Goal: Task Accomplishment & Management: Use online tool/utility

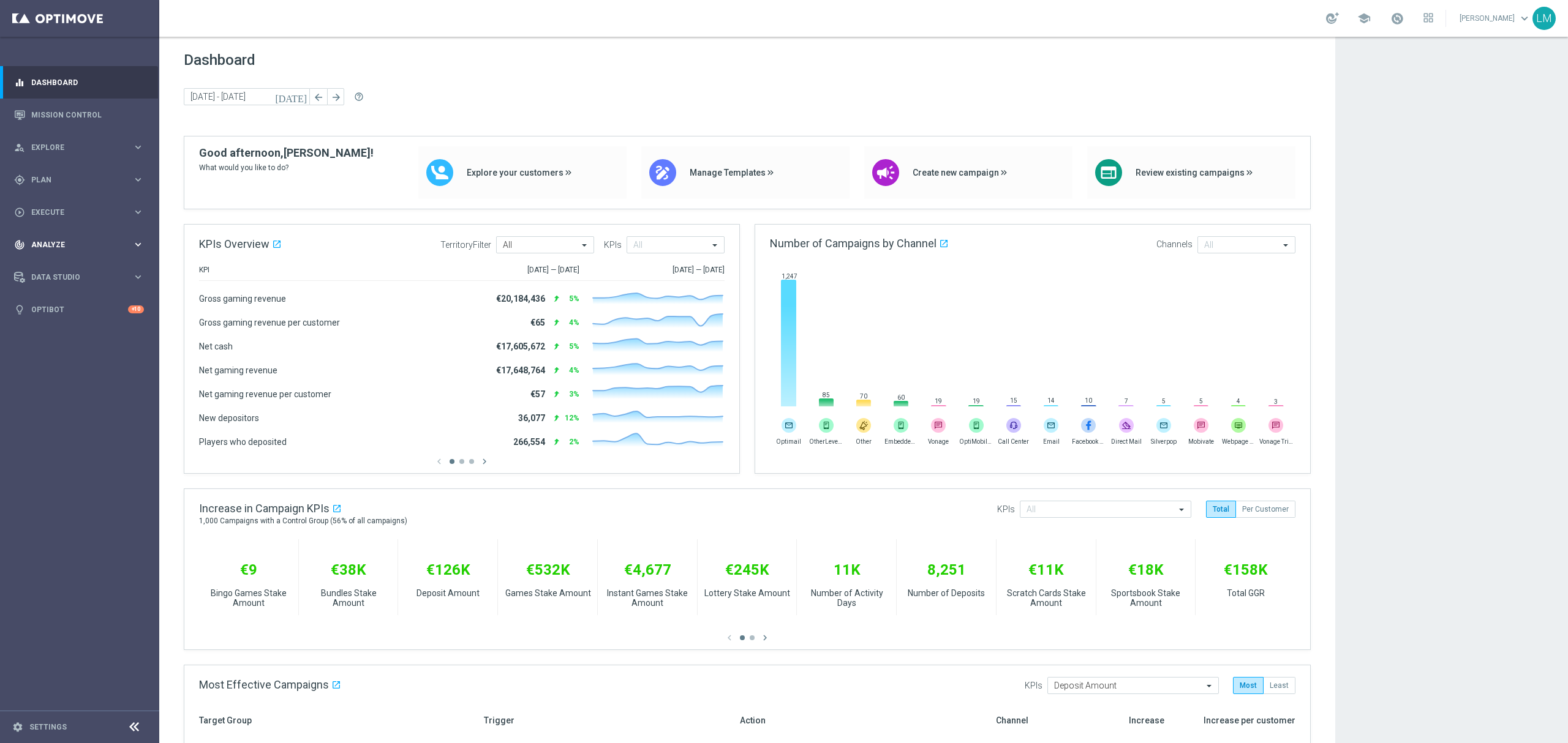
click at [106, 233] on div "track_changes Analyze keyboard_arrow_right" at bounding box center [79, 244] width 158 height 32
click at [73, 269] on link "Customer 360" at bounding box center [79, 270] width 96 height 10
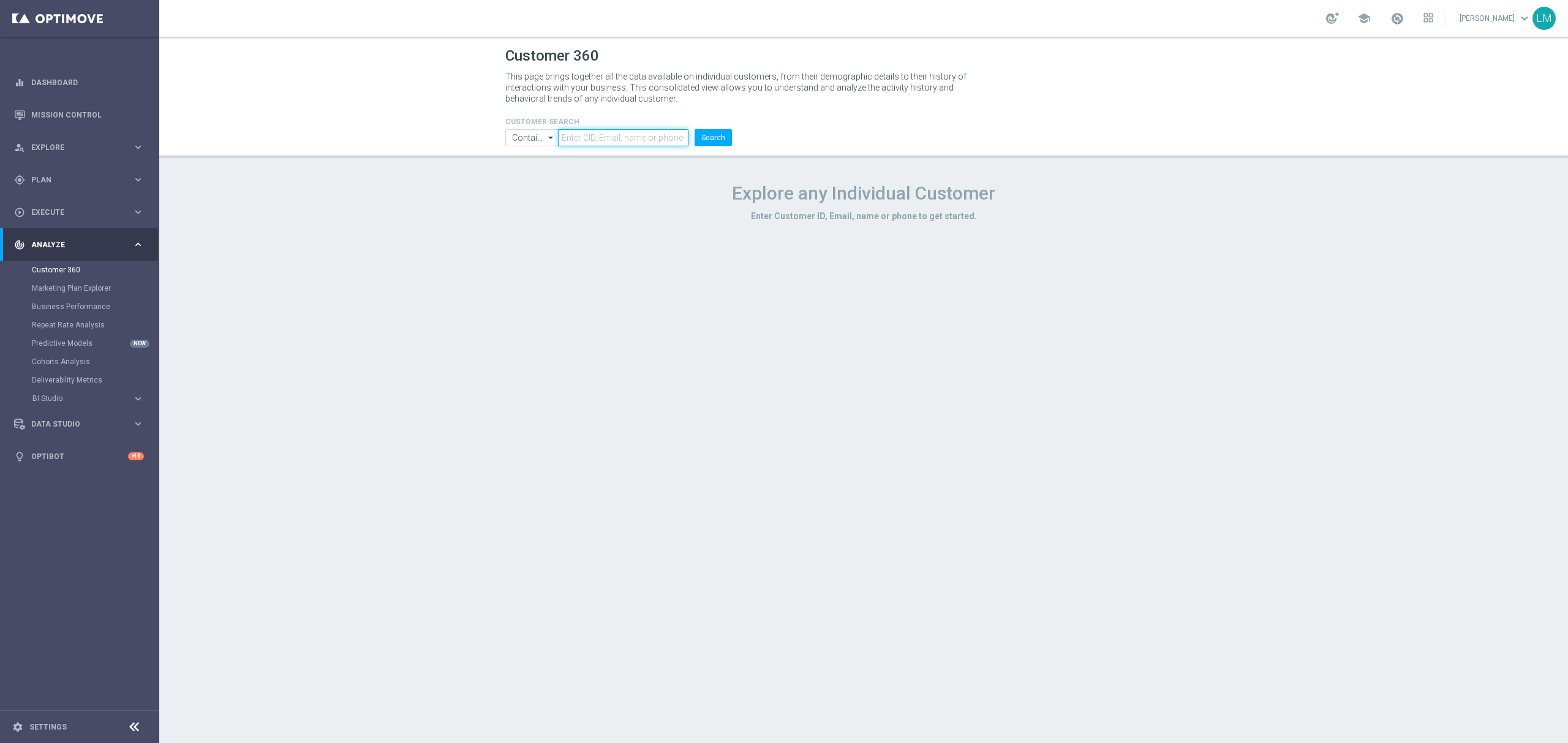
click at [601, 130] on input "text" at bounding box center [623, 138] width 130 height 17
paste input "223271607"
type input "223271607"
click at [722, 141] on button "Search" at bounding box center [713, 138] width 37 height 17
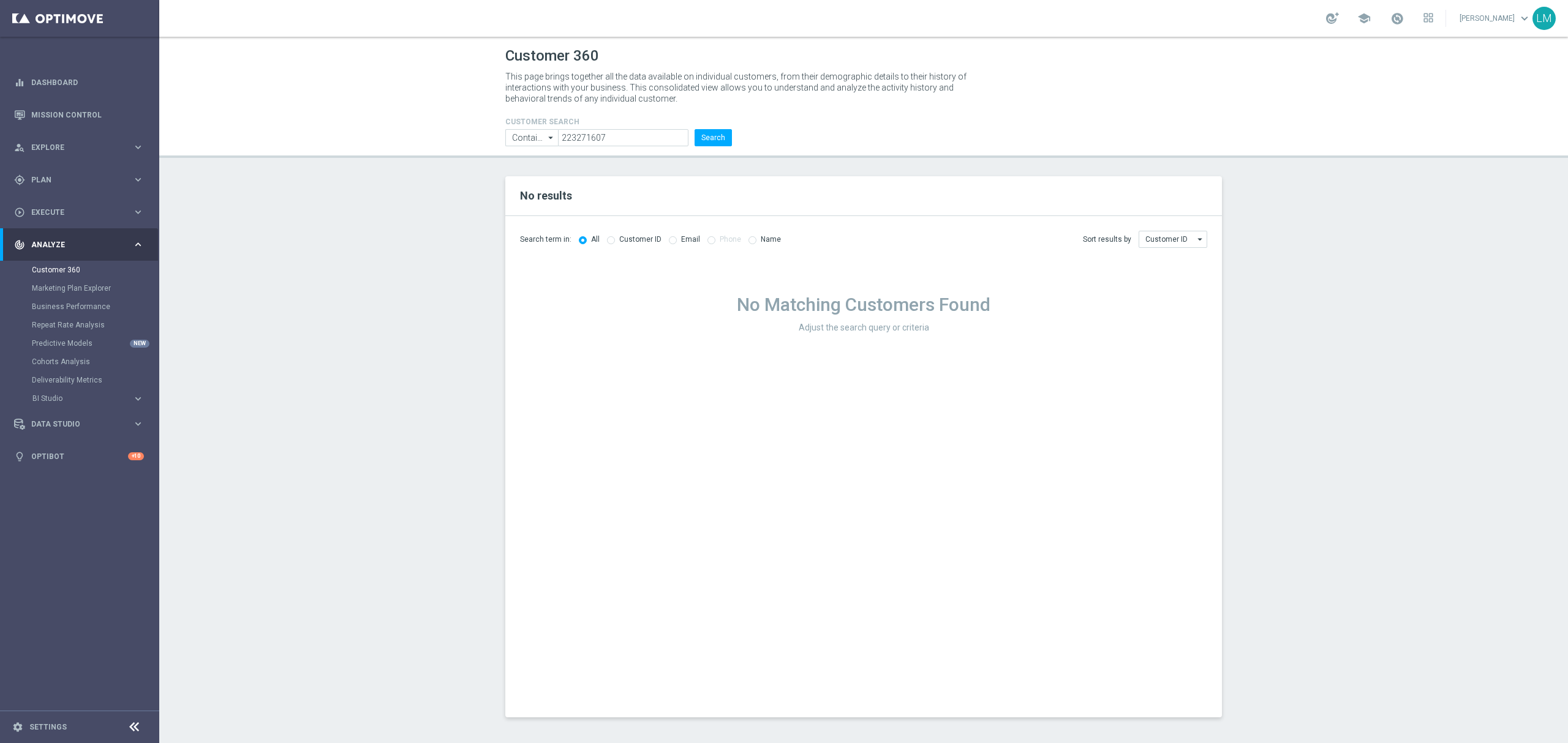
click at [632, 243] on label "Customer ID" at bounding box center [640, 239] width 42 height 9
click at [607, 241] on input "radio" at bounding box center [610, 239] width 8 height 8
radio input "true"
click at [582, 236] on input "radio" at bounding box center [582, 239] width 8 height 8
radio input "true"
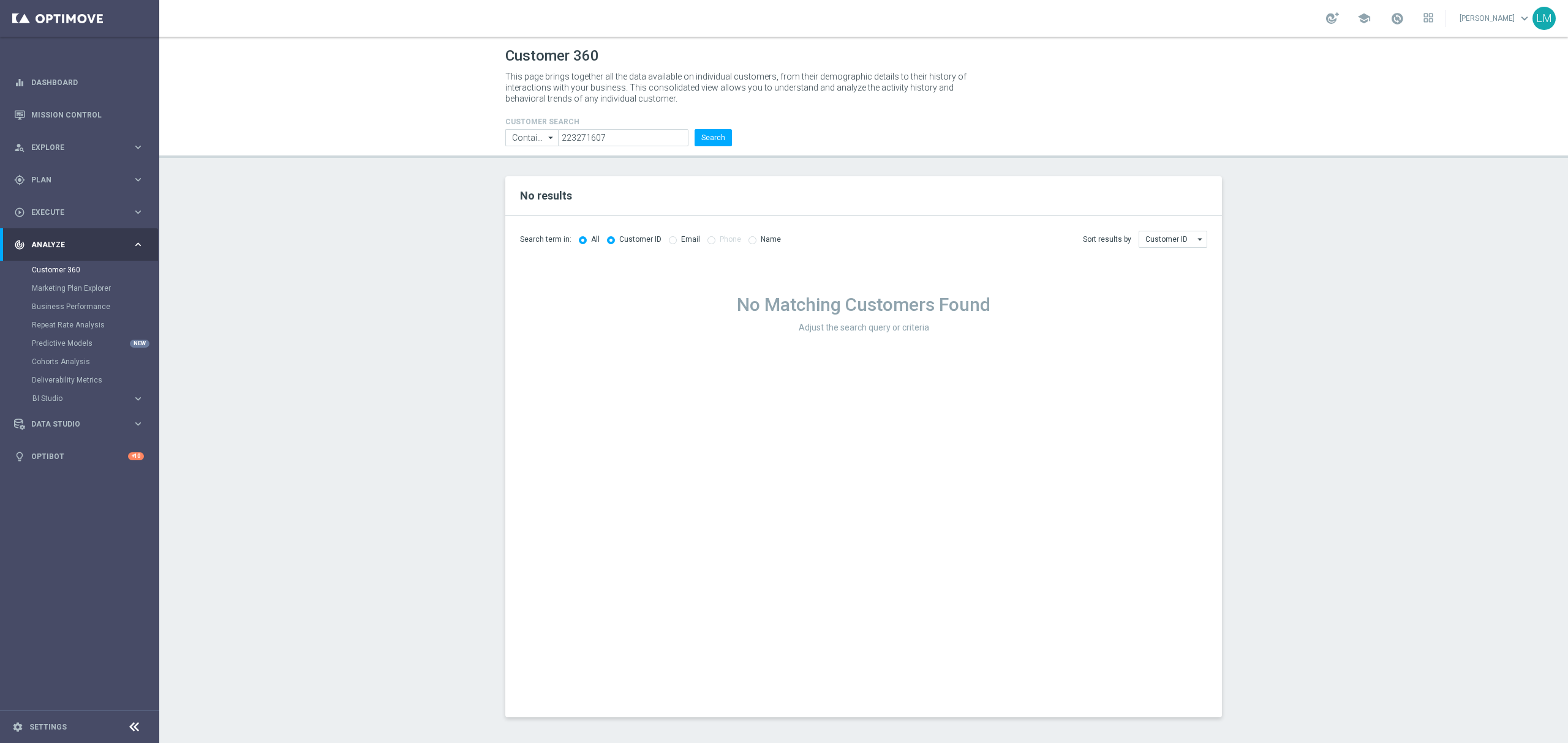
radio input "false"
click at [564, 139] on input "223271607" at bounding box center [623, 138] width 130 height 17
click at [553, 133] on icon "arrow_drop_down" at bounding box center [551, 138] width 12 height 16
click at [541, 170] on div "Equals" at bounding box center [531, 175] width 52 height 19
type input "Equals"
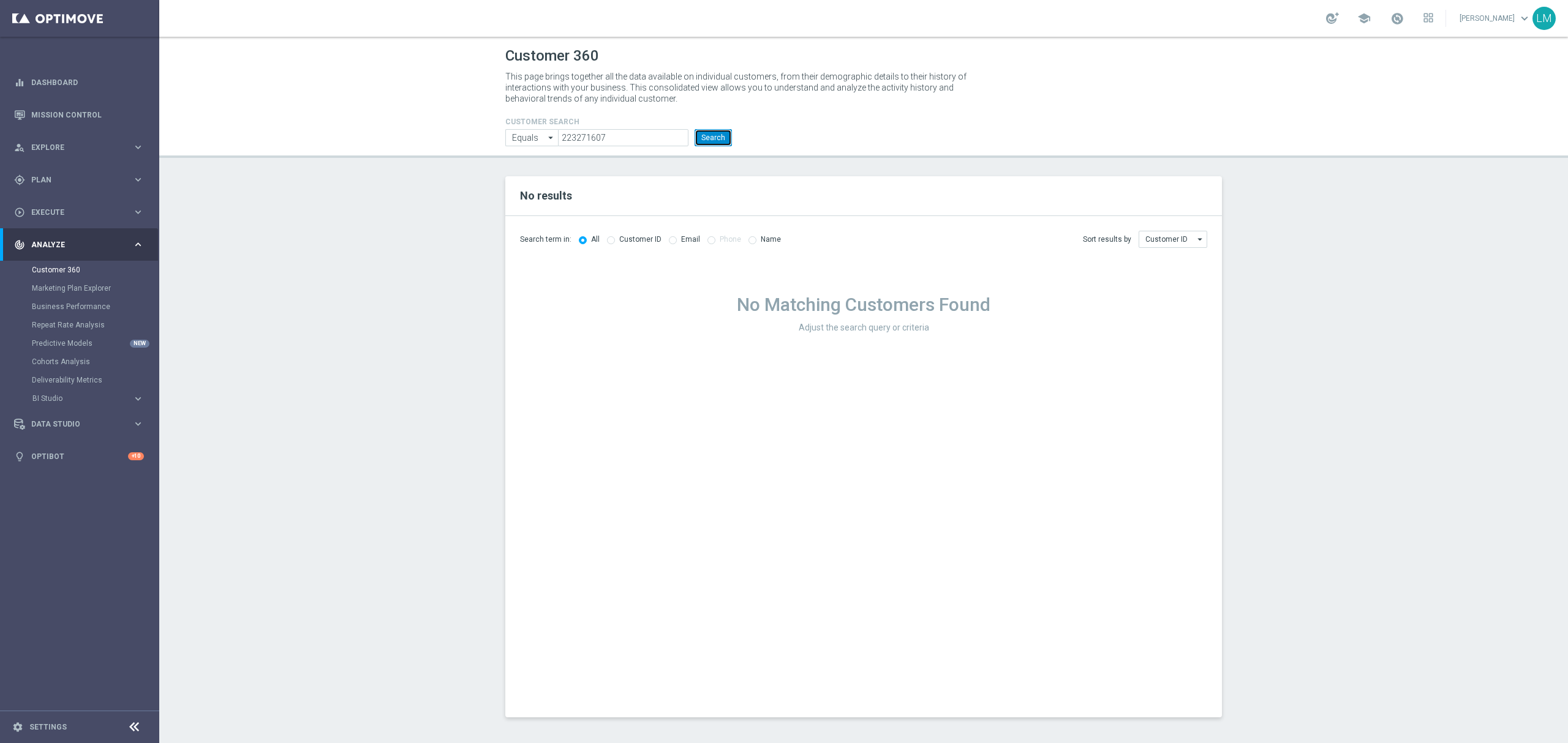
click at [723, 137] on button "Search" at bounding box center [713, 138] width 37 height 17
click at [1178, 236] on input "Customer ID" at bounding box center [1173, 239] width 68 height 17
click at [1141, 183] on div "No results" at bounding box center [863, 195] width 717 height 40
type input "Customer ID"
click at [628, 139] on input "223271607" at bounding box center [623, 138] width 130 height 17
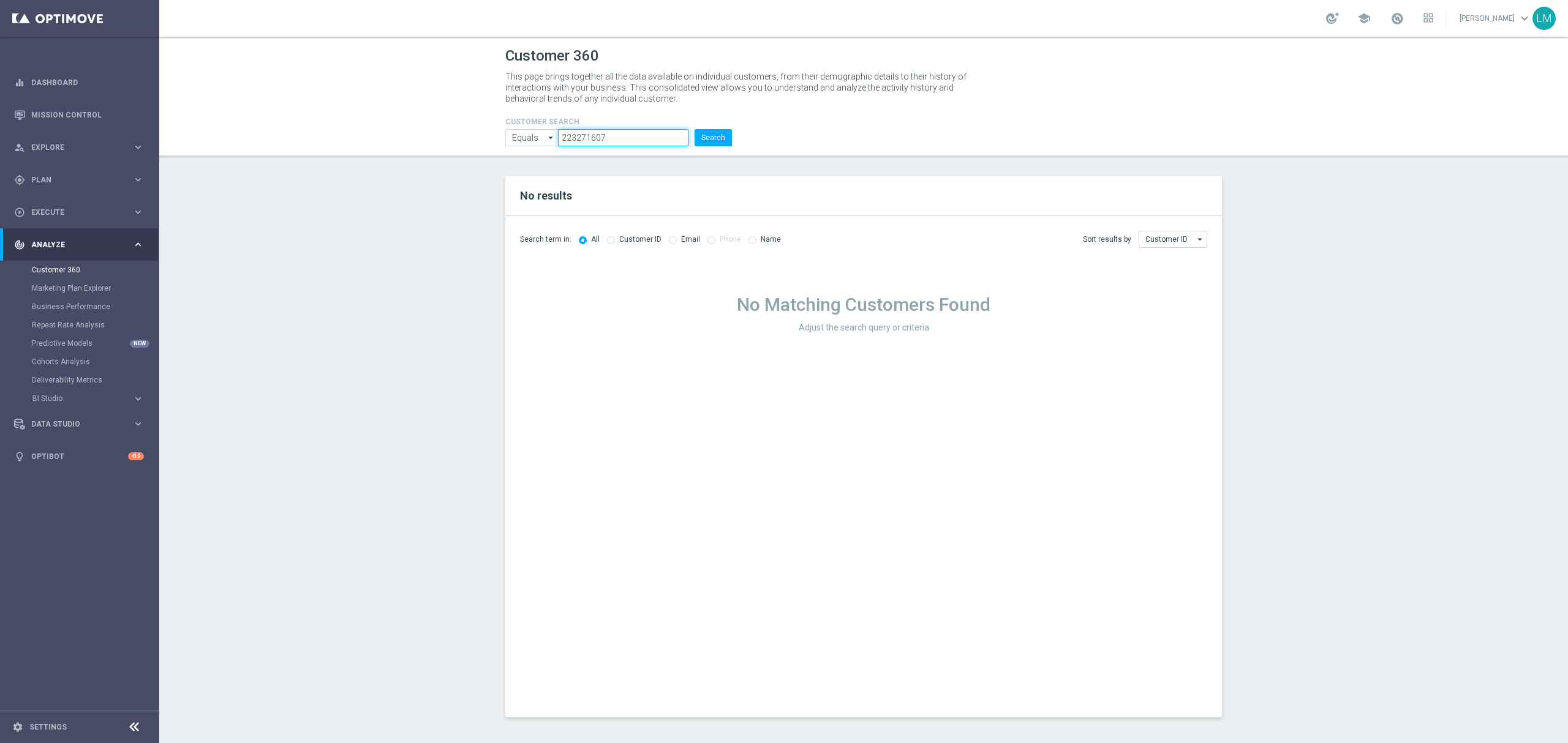
click at [628, 139] on input "223271607" at bounding box center [623, 138] width 130 height 17
paste input "jan.gohlisch@arcor.de"
type input "jan.gohlisch@arcor.de"
click at [520, 137] on input "Equals" at bounding box center [531, 138] width 52 height 17
click at [652, 162] on div "Customer 360 This page brings together all the data available on individual cus…" at bounding box center [864, 389] width 1409 height 706
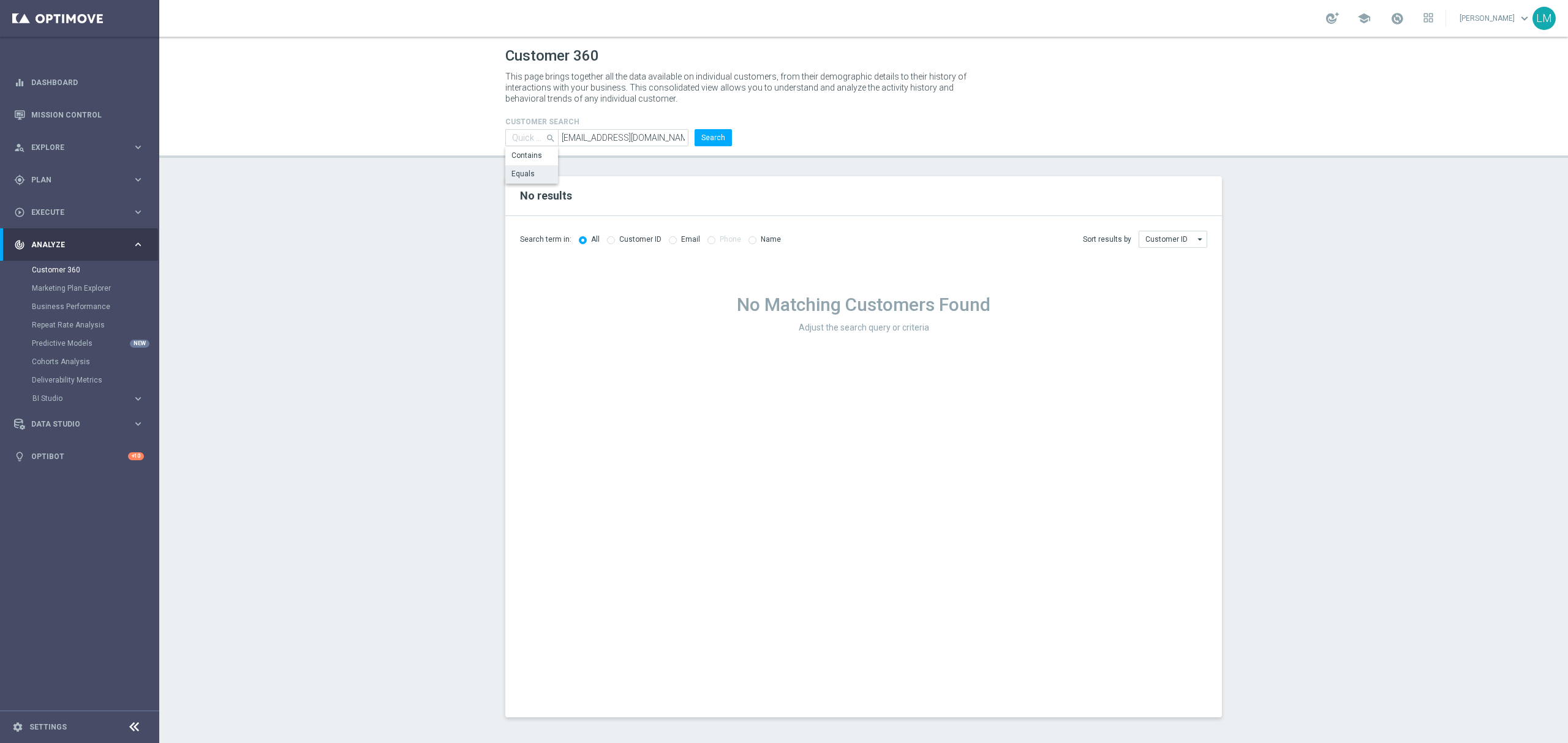
type input "Equals"
click at [669, 240] on input "radio" at bounding box center [672, 239] width 8 height 8
radio input "true"
click at [713, 143] on button "Search" at bounding box center [713, 138] width 37 height 17
click at [631, 144] on input "jan.gohlisch@arcor.de" at bounding box center [623, 138] width 130 height 17
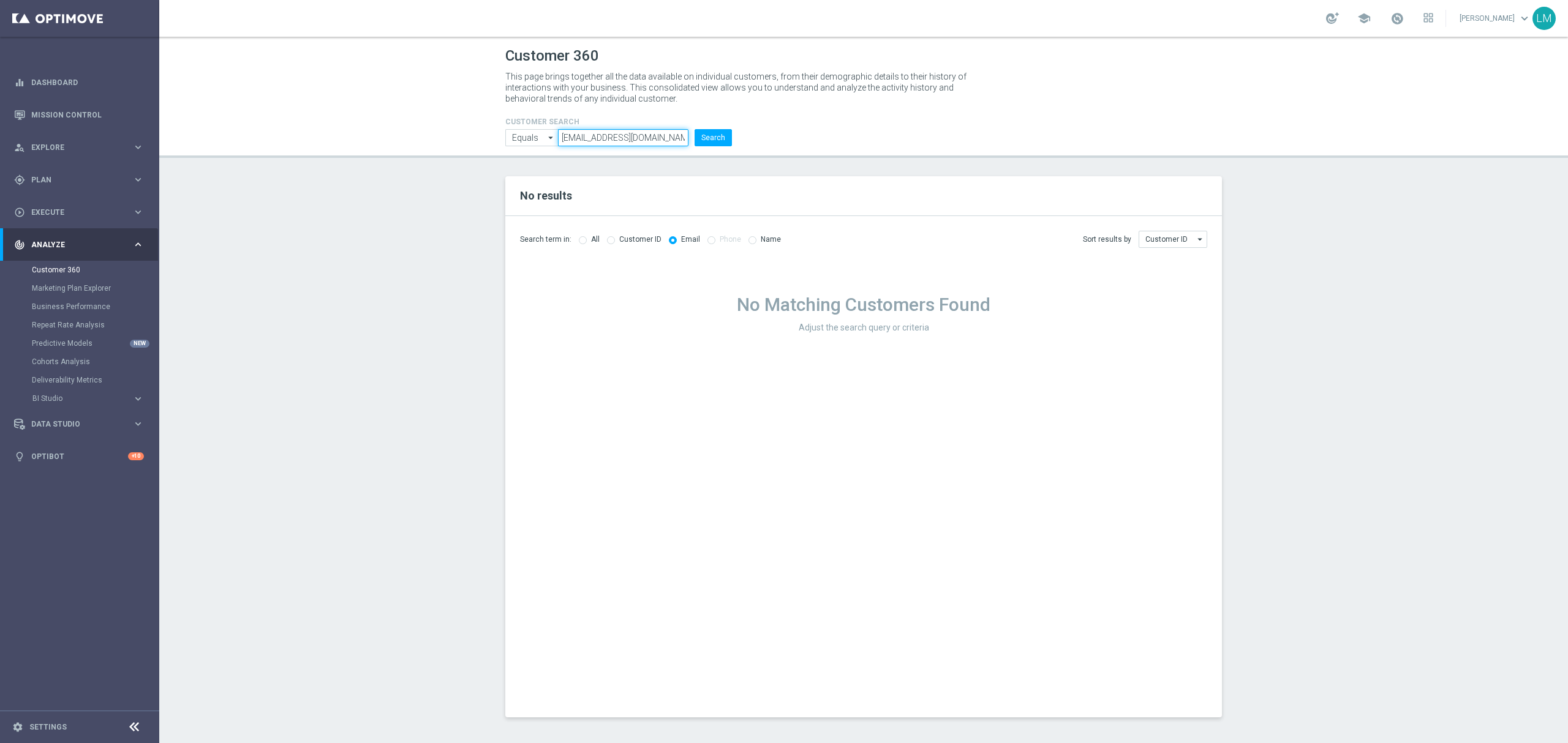
click at [631, 144] on input "jan.gohlisch@arcor.de" at bounding box center [623, 138] width 130 height 17
click at [579, 239] on input "radio" at bounding box center [582, 239] width 8 height 8
radio input "true"
radio input "false"
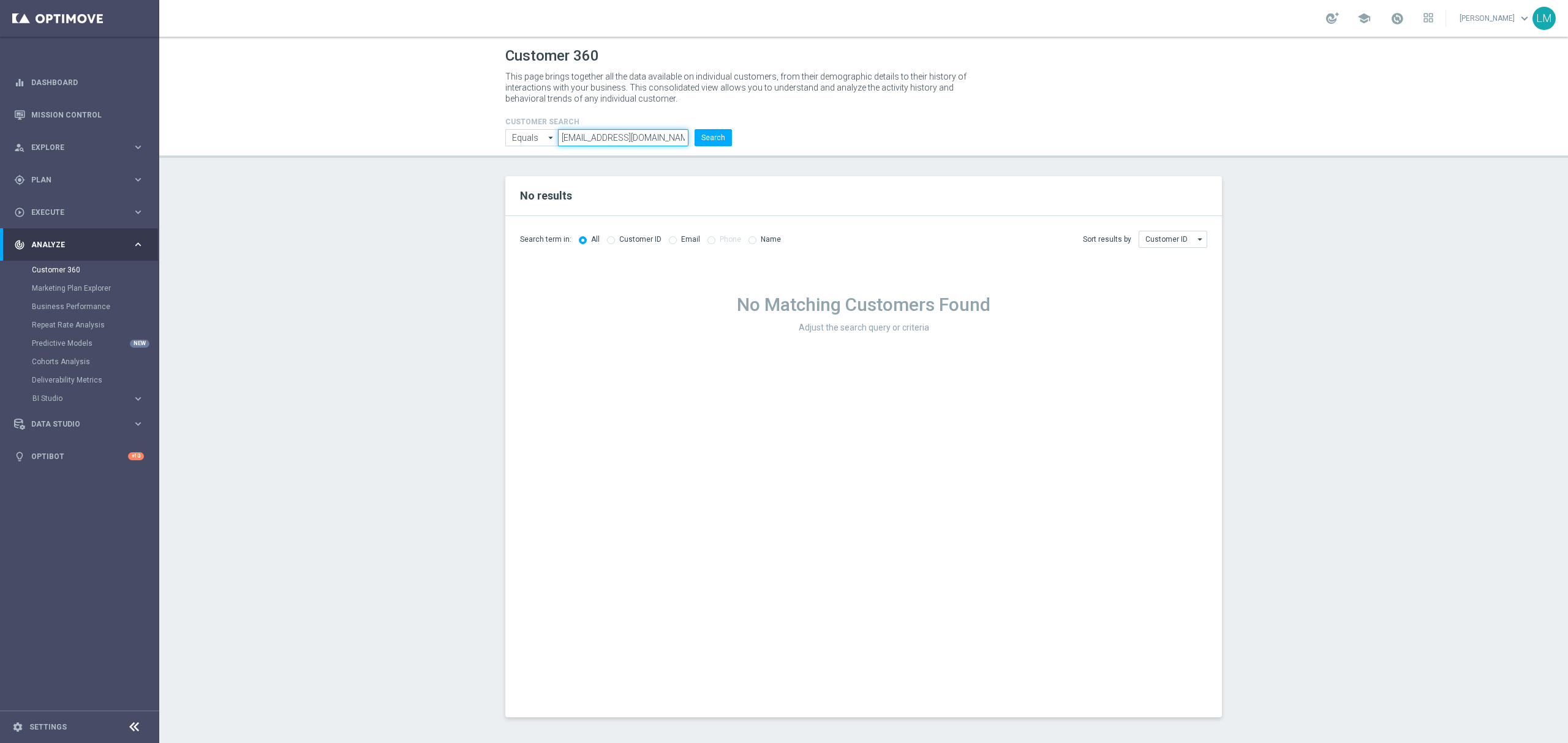
click at [646, 139] on input "jan.gohlisch@arcor.de" at bounding box center [623, 138] width 130 height 17
click at [529, 132] on input "Equals" at bounding box center [531, 138] width 52 height 17
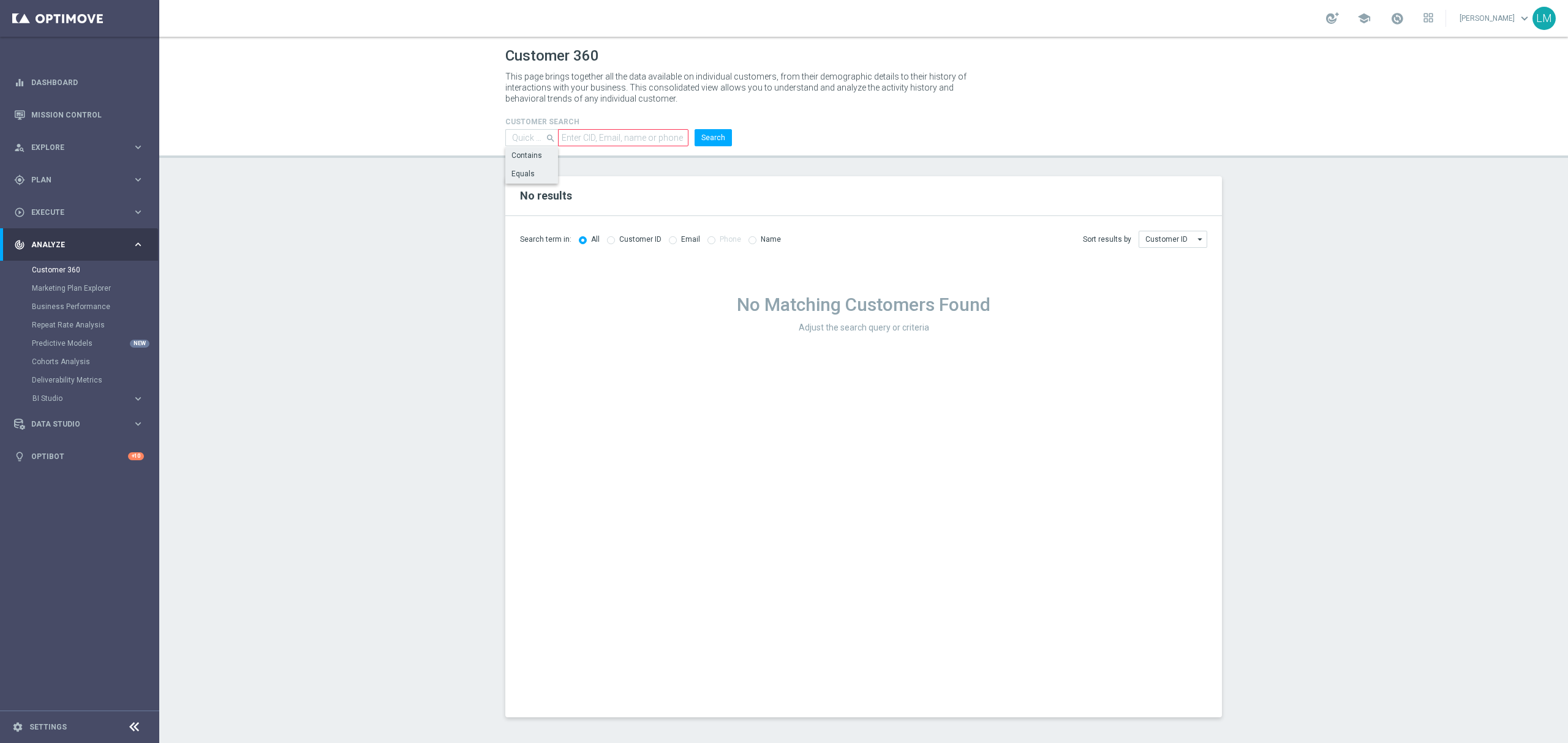
click at [539, 148] on div "Contains" at bounding box center [531, 156] width 52 height 17
type input "Contains"
click at [626, 139] on input "text" at bounding box center [623, 138] width 130 height 17
paste input "Gohlisch"
type input "Gohlisch"
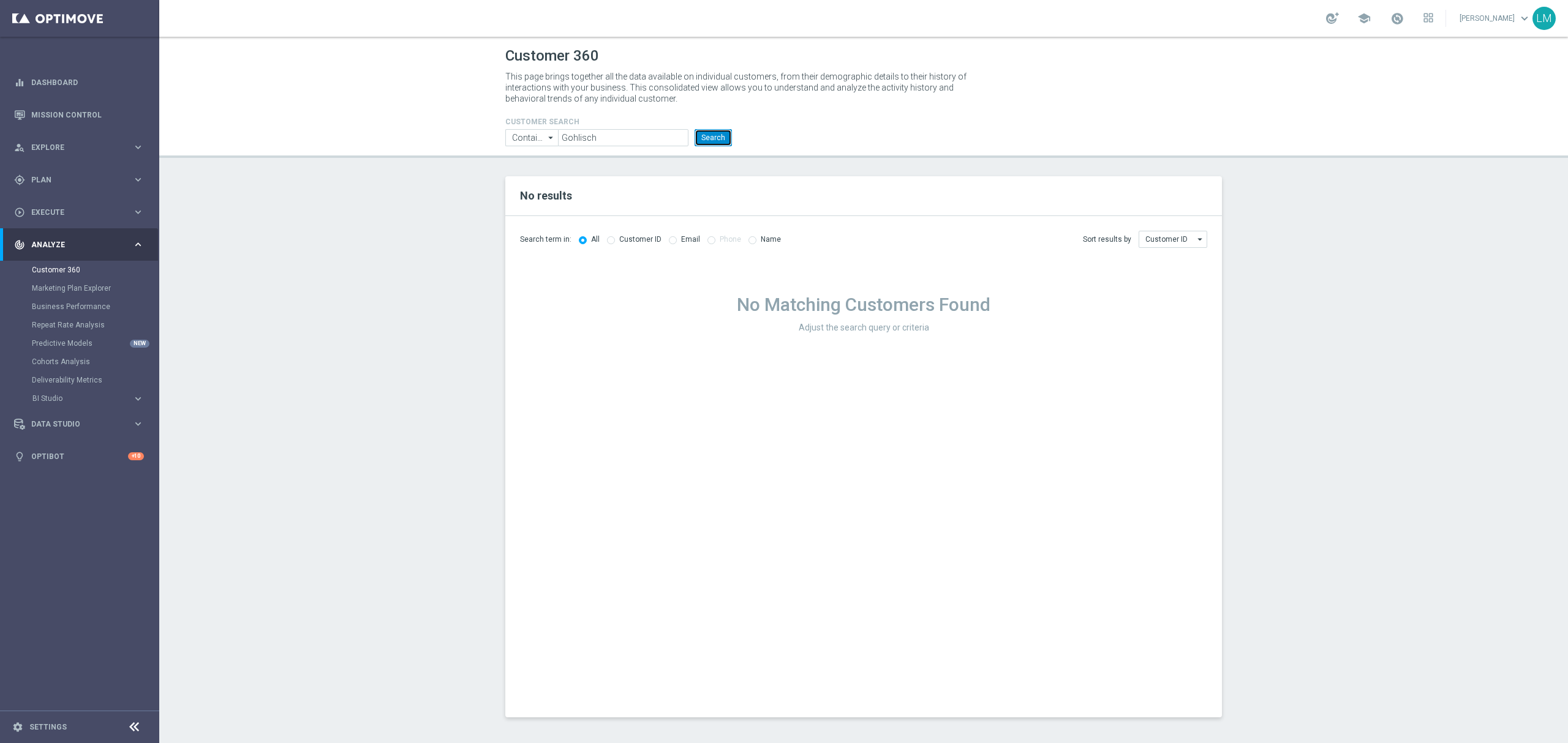
click at [715, 138] on button "Search" at bounding box center [713, 138] width 37 height 17
drag, startPoint x: 637, startPoint y: 134, endPoint x: 511, endPoint y: 143, distance: 126.3
click at [511, 143] on ul "Contains Contains arrow_drop_down Show Selected 0 of NaN Contains Equals" at bounding box center [619, 138] width 233 height 17
paste input "Jan"
type input "Jan"
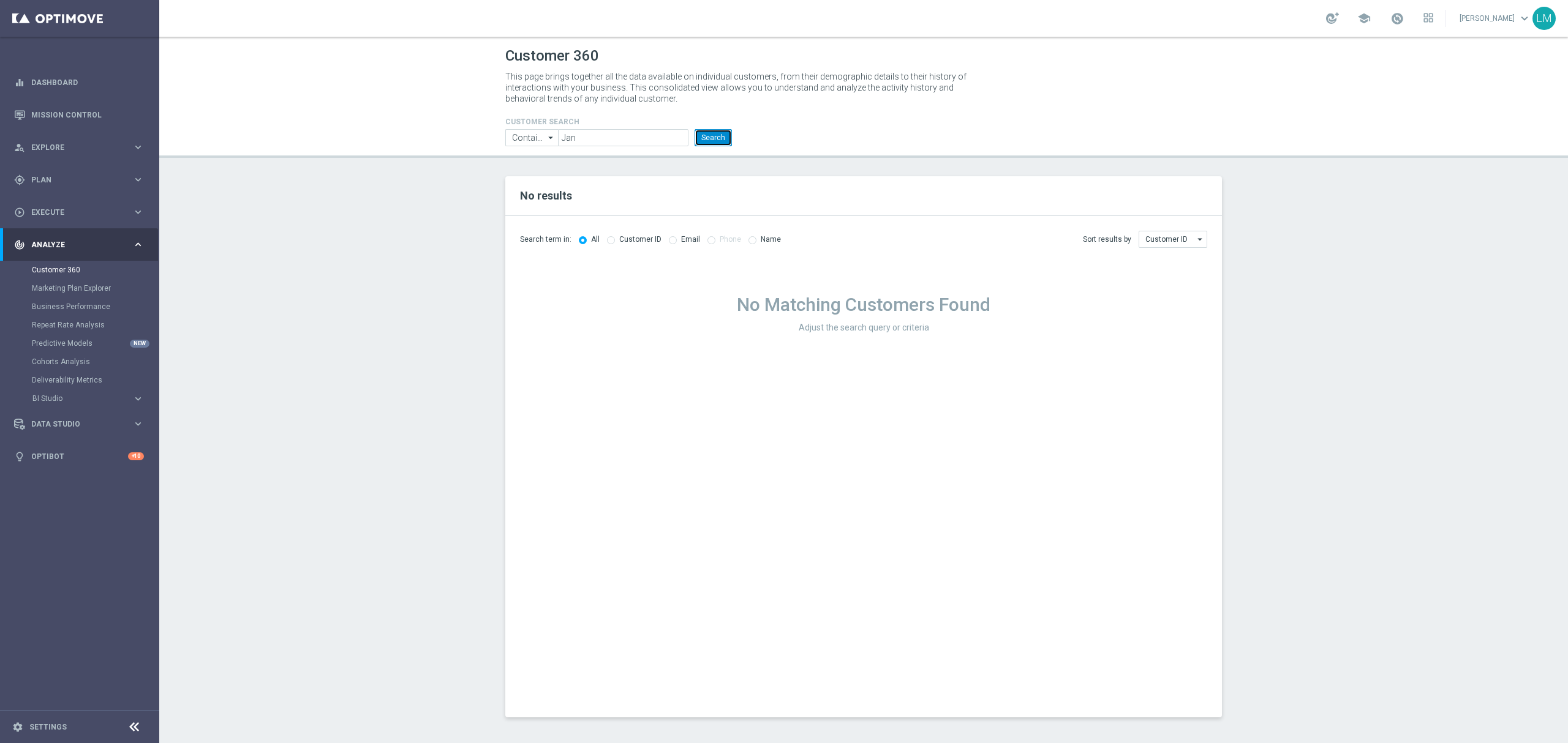
click at [717, 145] on button "Search" at bounding box center [713, 138] width 37 height 17
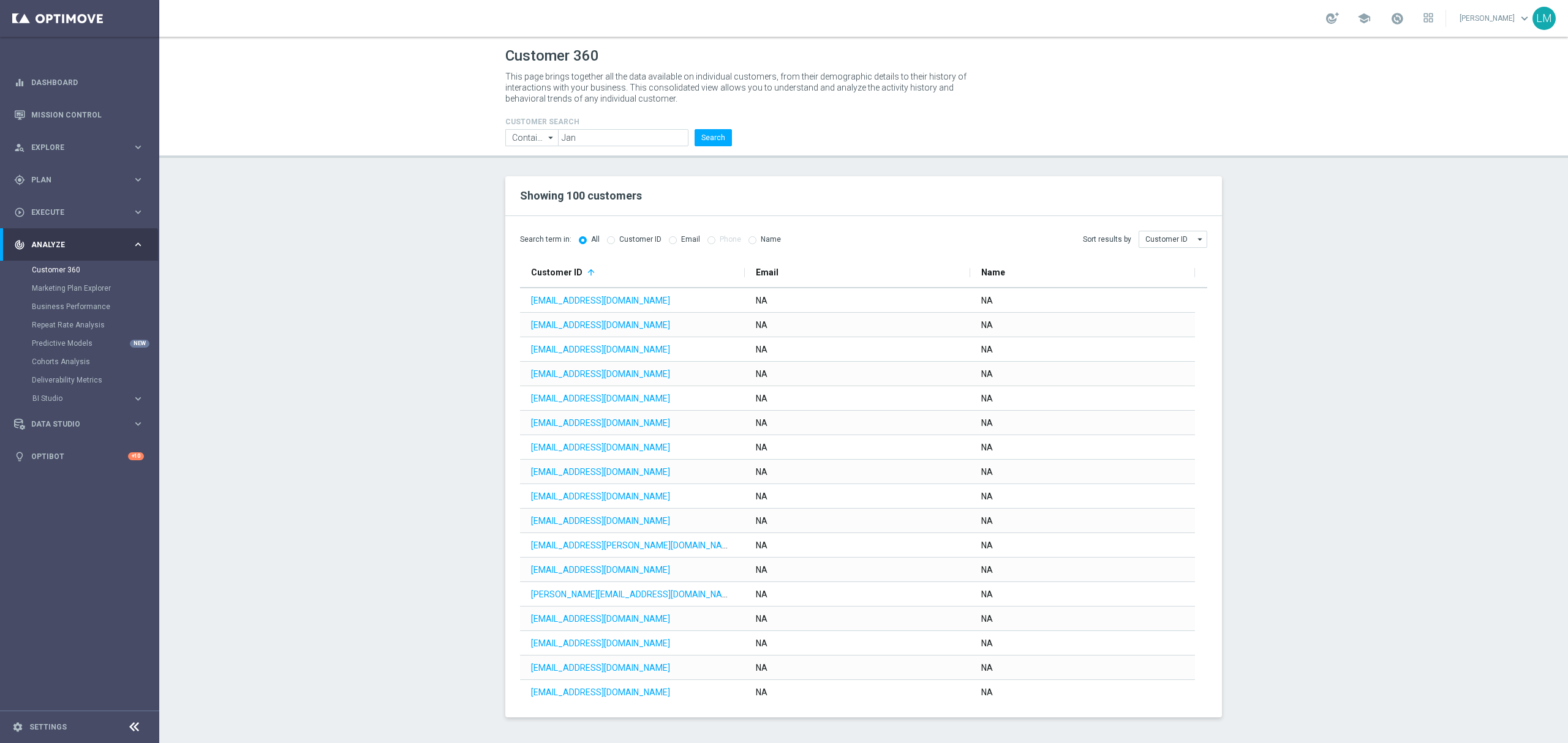
click at [751, 242] on div "Name" at bounding box center [764, 239] width 32 height 10
click at [750, 242] on input "radio" at bounding box center [752, 239] width 8 height 8
radio input "true"
radio input "false"
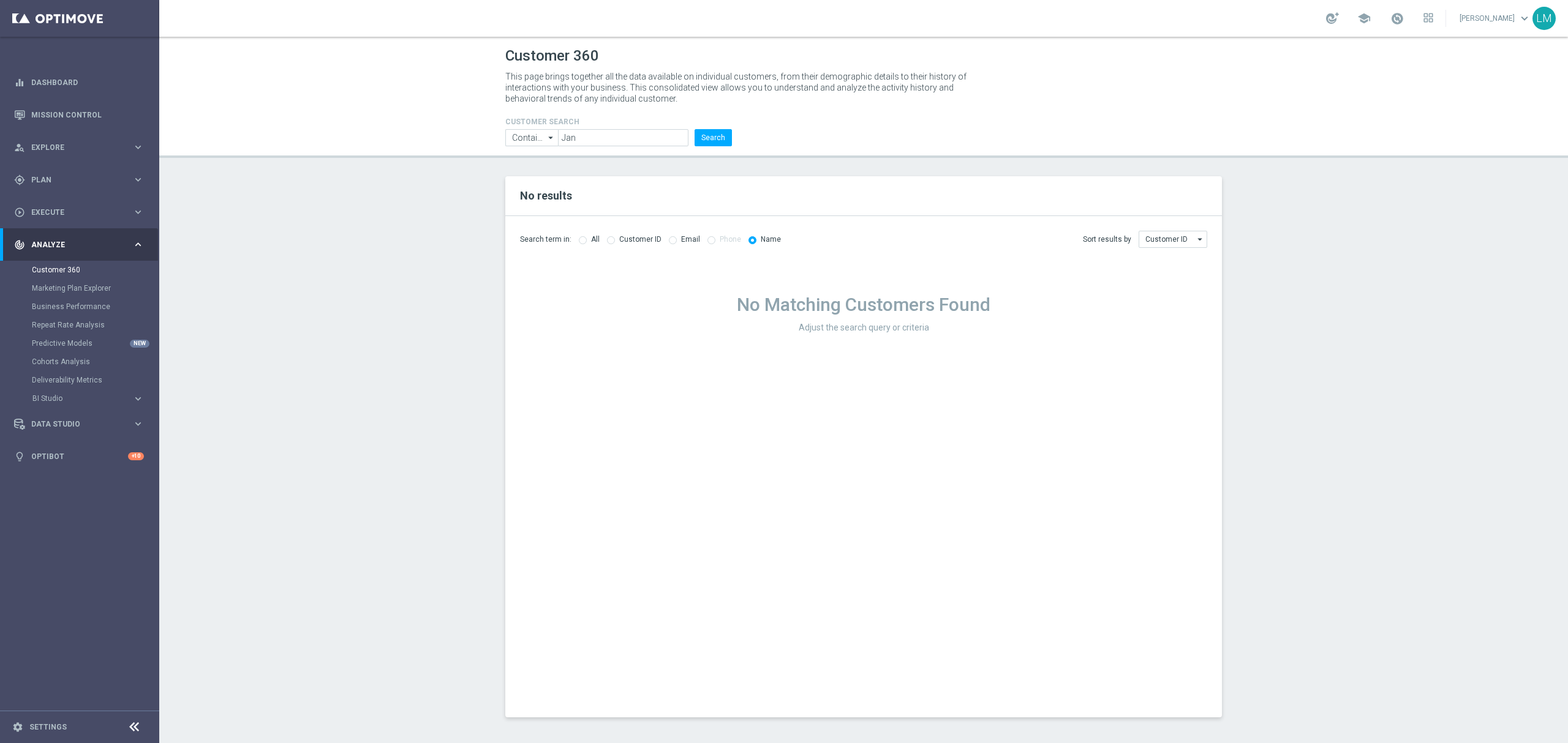
click at [687, 241] on label "Email" at bounding box center [691, 239] width 19 height 9
click at [682, 244] on label "Email" at bounding box center [691, 239] width 19 height 9
click at [669, 241] on input "radio" at bounding box center [672, 239] width 8 height 8
radio input "true"
radio input "false"
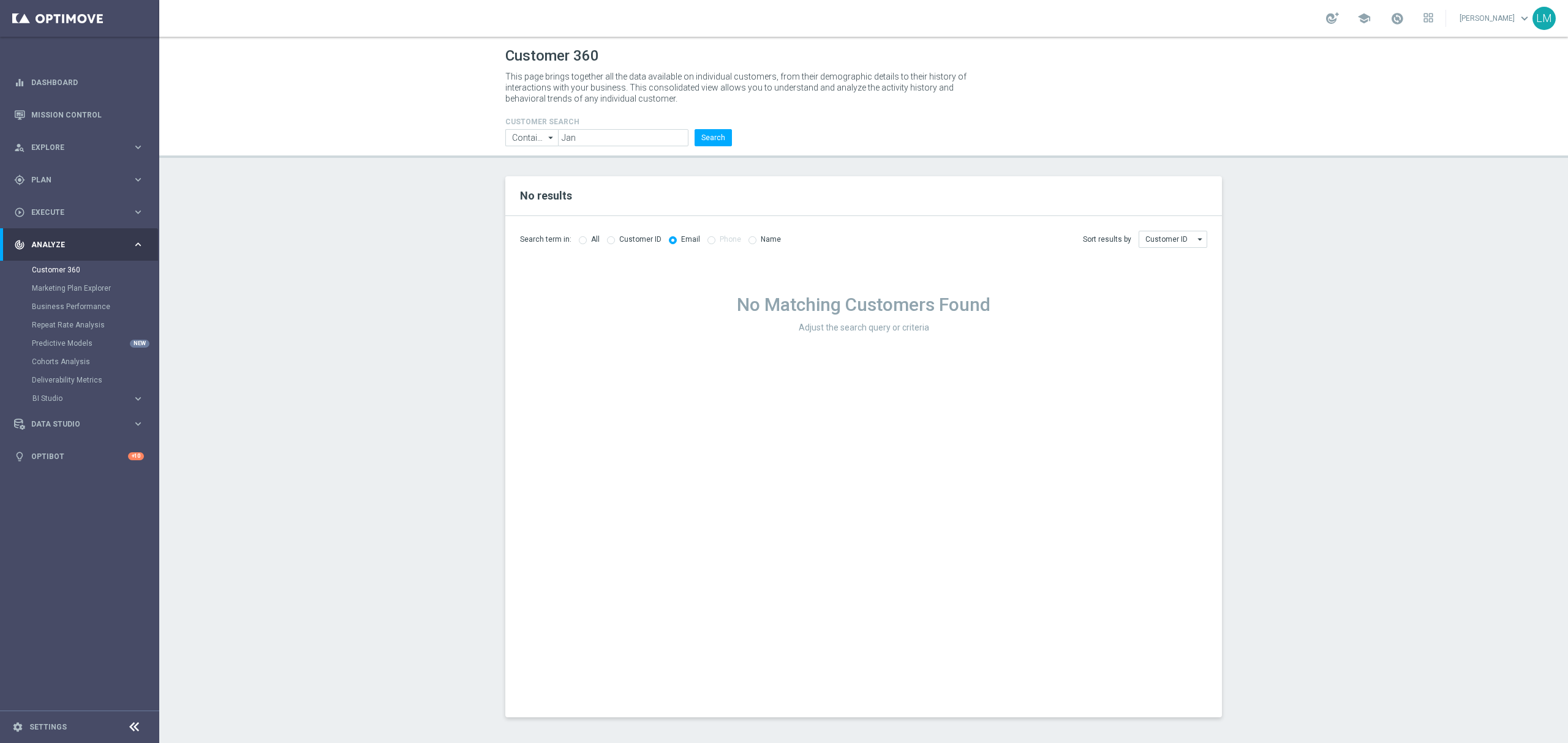
click at [591, 244] on label "All" at bounding box center [595, 239] width 9 height 9
click at [582, 241] on input "radio" at bounding box center [582, 239] width 8 height 8
radio input "true"
radio input "false"
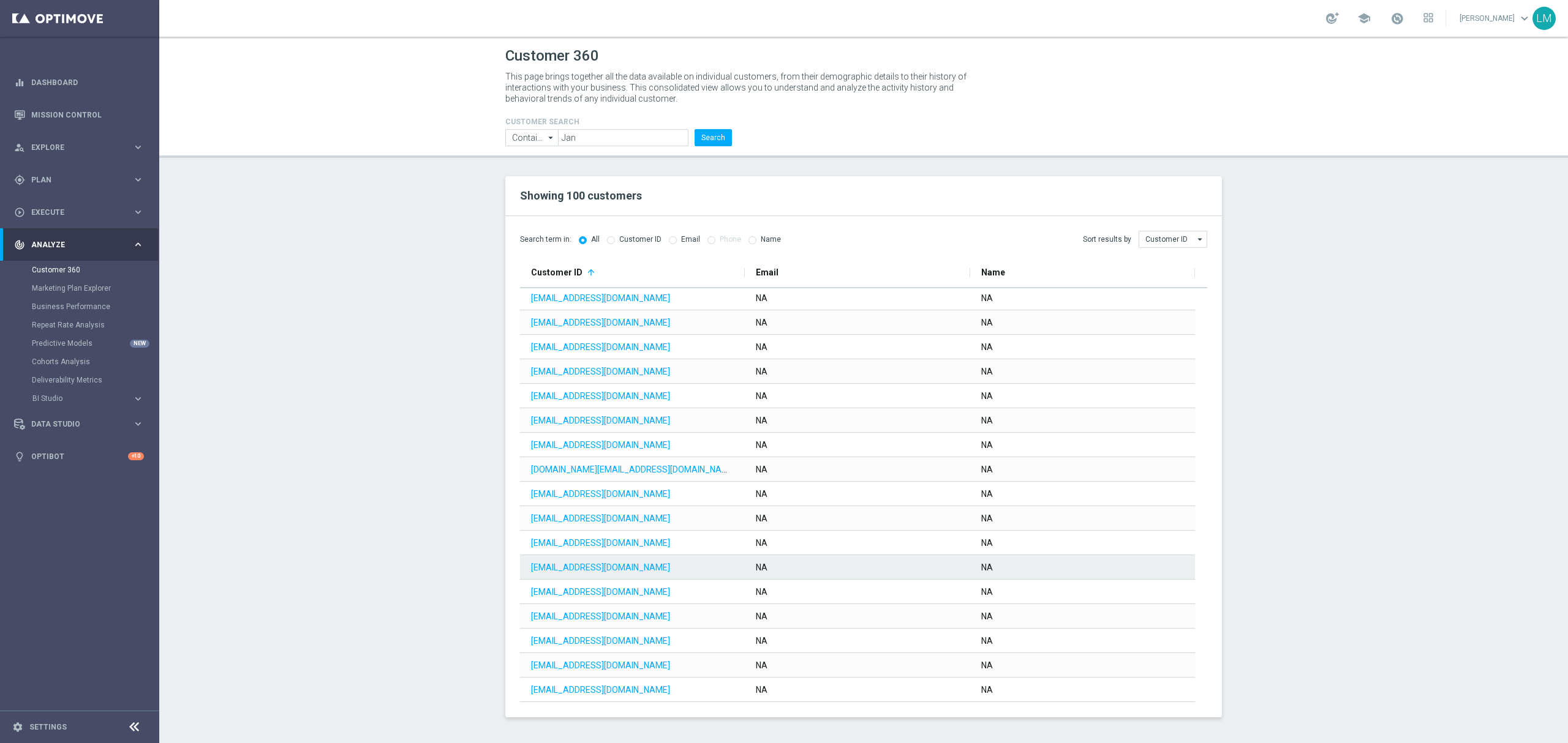
scroll to position [2034, 0]
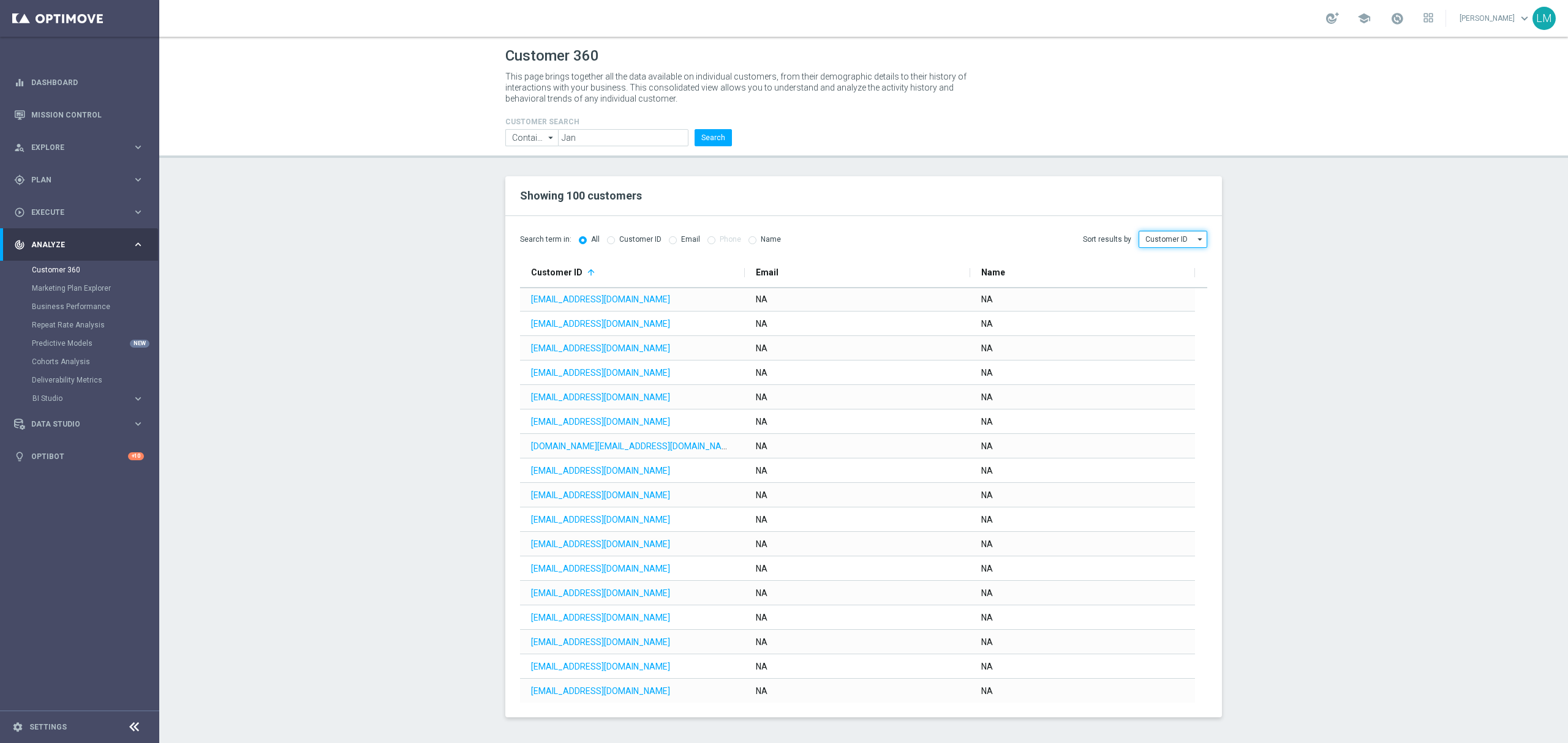
click at [1191, 236] on input "Customer ID" at bounding box center [1173, 239] width 68 height 17
click at [1302, 287] on section "Showing 100 customers Search term in: All Customer ID Email Phone Name Sort res…" at bounding box center [864, 446] width 1409 height 541
type input "Customer ID"
click at [42, 126] on link "Mission Control" at bounding box center [87, 114] width 113 height 32
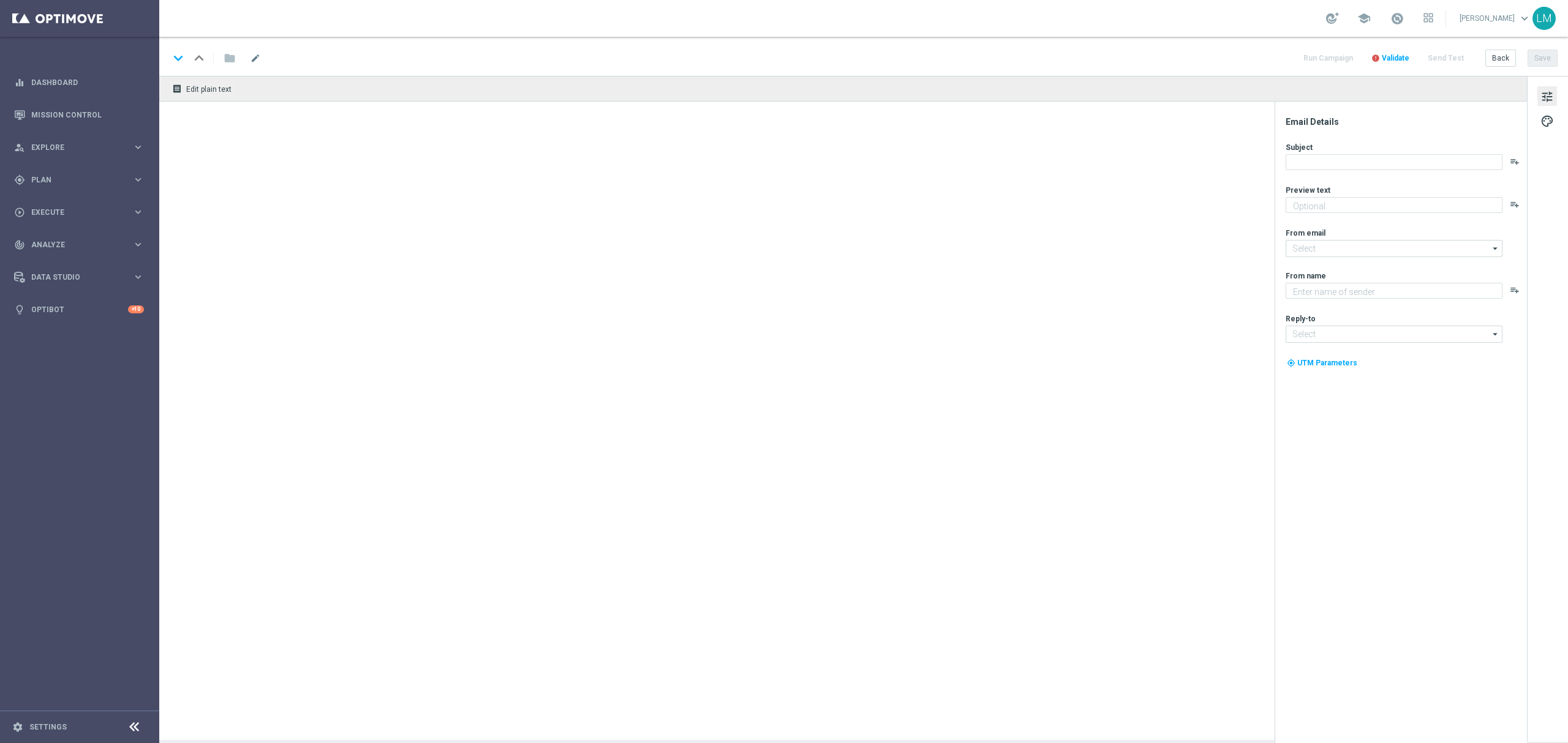
type textarea "You can claim each offer, each day..."
type textarea "Lottoland"
type input "mail@crm.lottoland.com"
type input "support@lottoland.co.za"
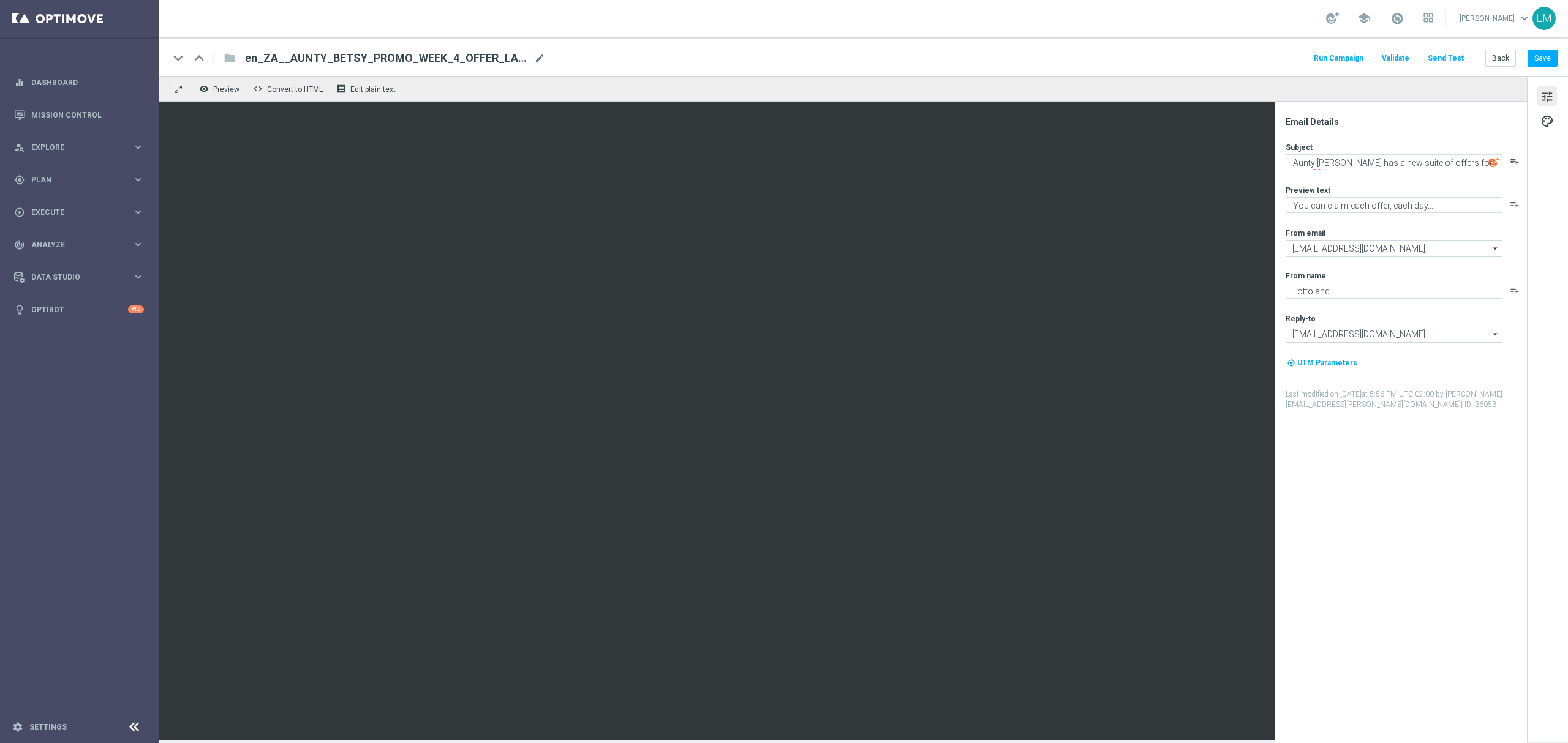
click at [1547, 99] on span "tune" at bounding box center [1547, 97] width 14 height 16
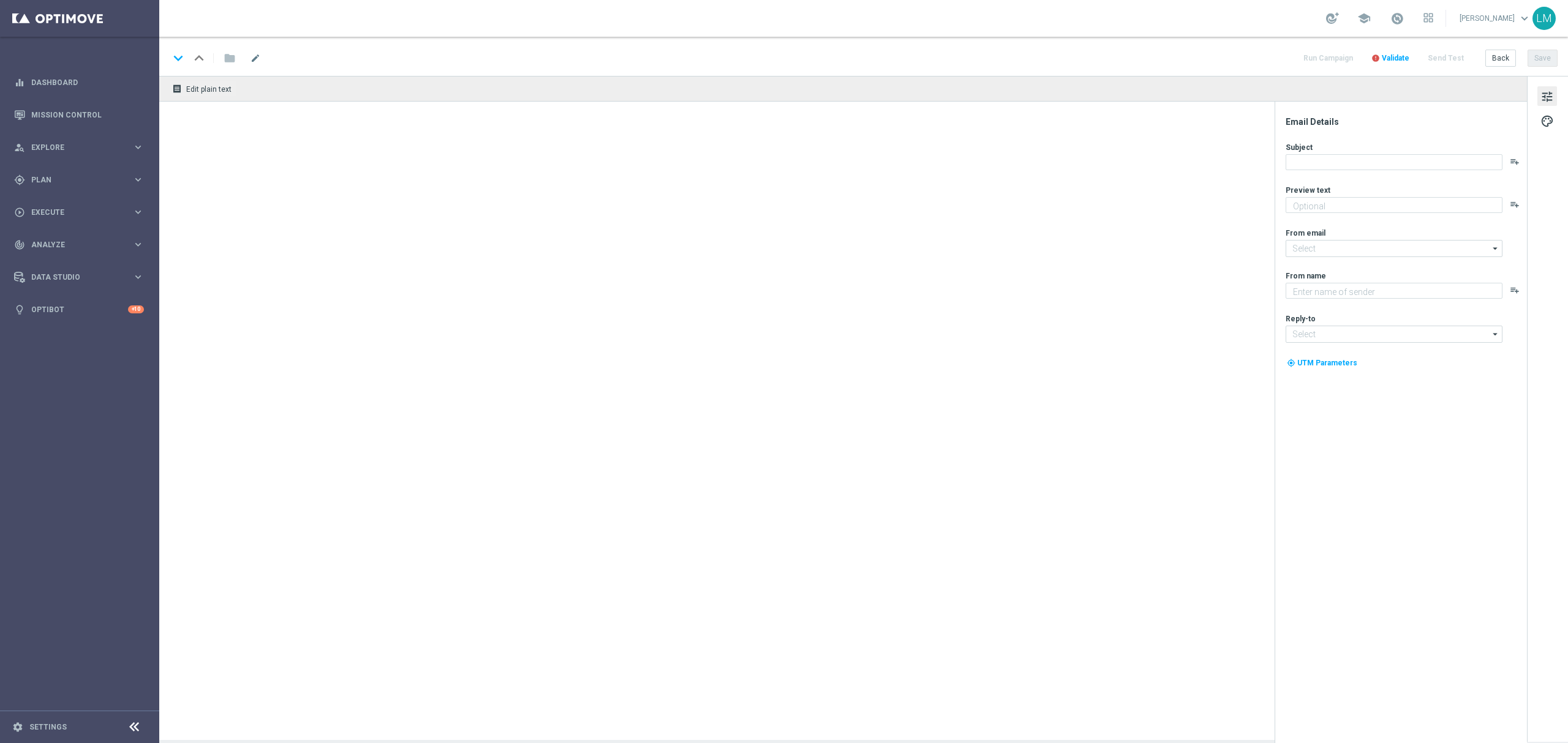
type textarea "Enjoy THREE weekly combo deals and get ready to change lives!"
type textarea "Lottoland"
type input "mail@crm.lottoland.com"
type input "support@lottoland.co.za"
